Goal: Navigation & Orientation: Understand site structure

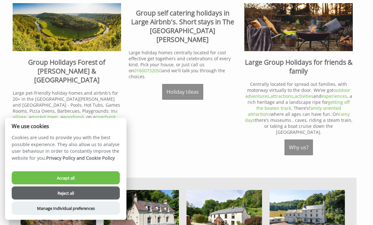
scroll to position [229, 0]
click at [89, 185] on button "Accept all" at bounding box center [66, 178] width 108 height 13
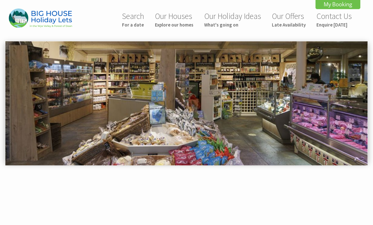
click at [180, 19] on link "Our Houses Explore our homes" at bounding box center [174, 19] width 39 height 17
click at [189, 24] on small "Explore our homes" at bounding box center [174, 25] width 39 height 6
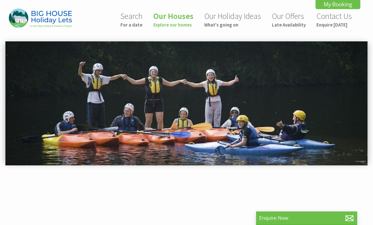
click at [221, 24] on small "What's going on" at bounding box center [232, 25] width 57 height 6
